Goal: Task Accomplishment & Management: Complete application form

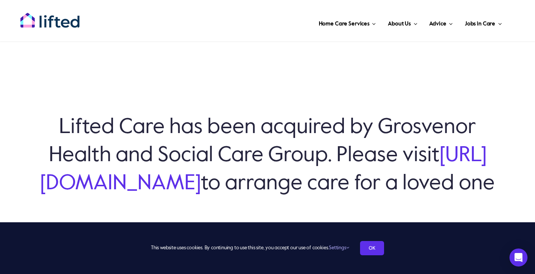
scroll to position [23, 0]
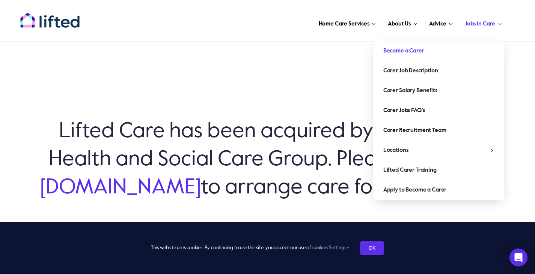
click at [450, 58] on link "Become a Carer" at bounding box center [438, 51] width 131 height 20
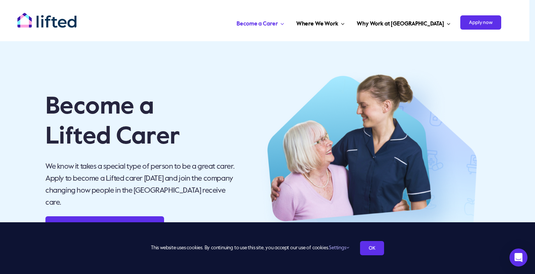
scroll to position [87, 0]
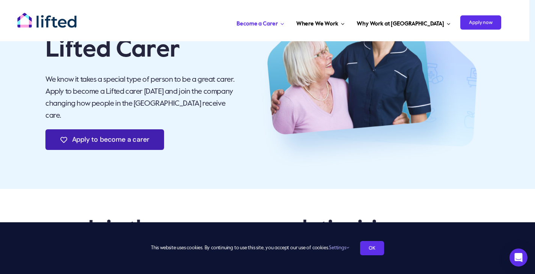
click at [142, 138] on span "Apply to become a carer" at bounding box center [110, 140] width 77 height 8
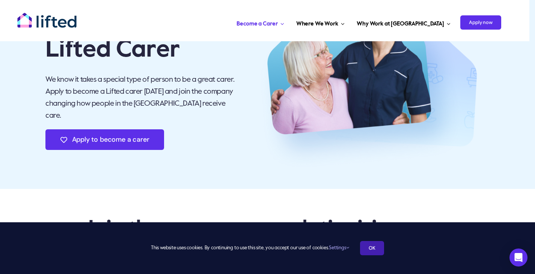
click at [374, 249] on link "OK" at bounding box center [372, 248] width 24 height 14
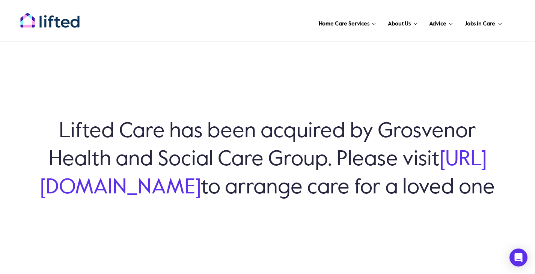
click at [209, 174] on link "[URL][DOMAIN_NAME]" at bounding box center [263, 173] width 446 height 49
